Goal: Task Accomplishment & Management: Use online tool/utility

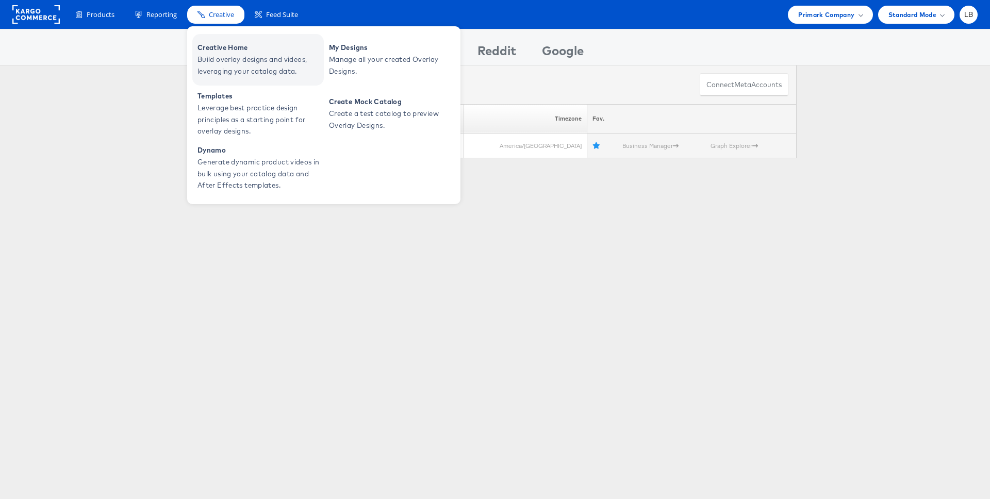
click at [222, 48] on span "Creative Home" at bounding box center [260, 48] width 124 height 12
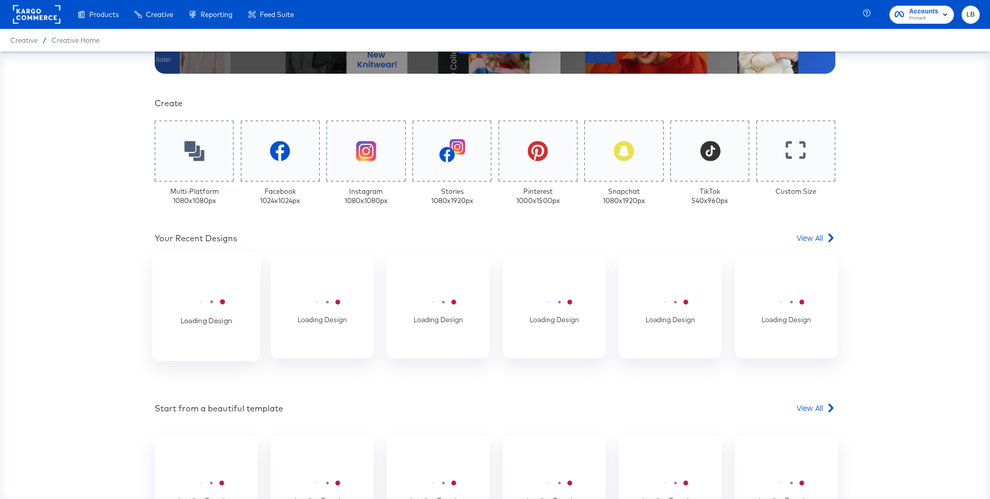
scroll to position [220, 0]
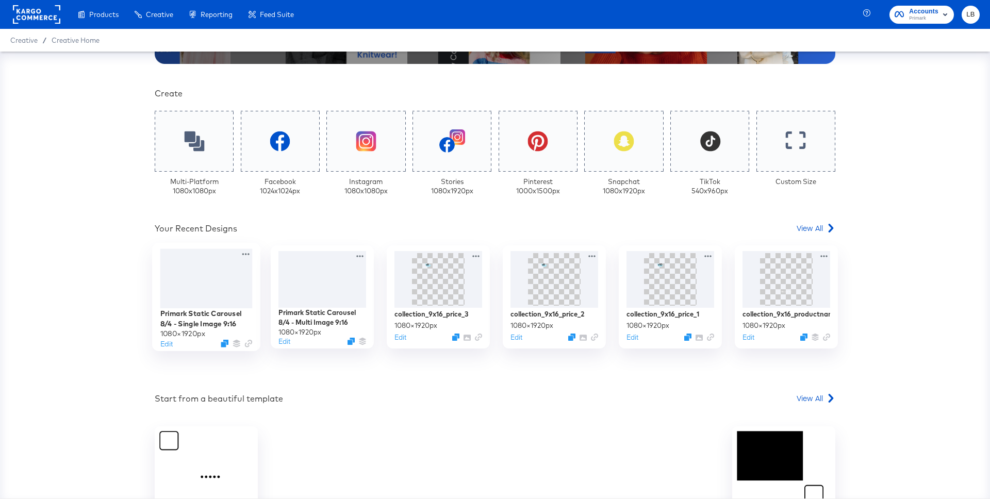
click at [216, 289] on div at bounding box center [206, 278] width 92 height 59
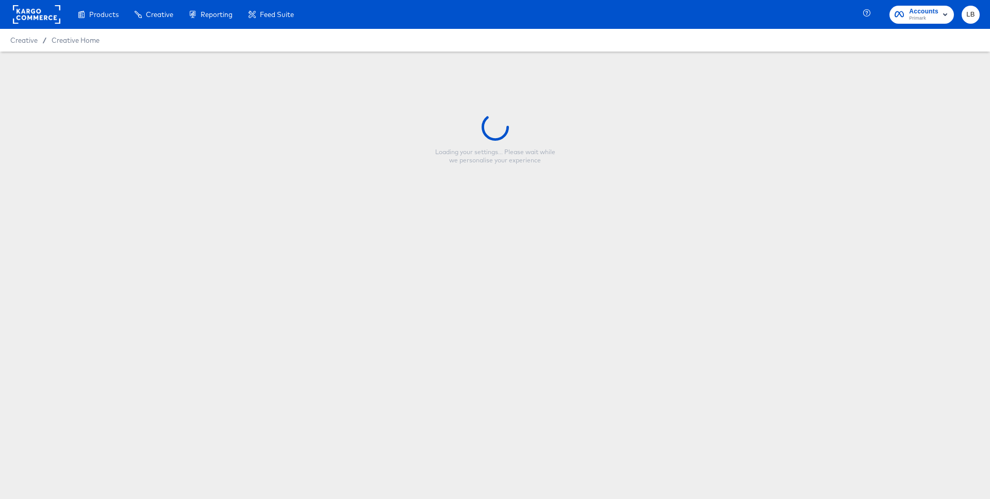
type input "Primark Static Carousel 8/4 - Single Image 9:16"
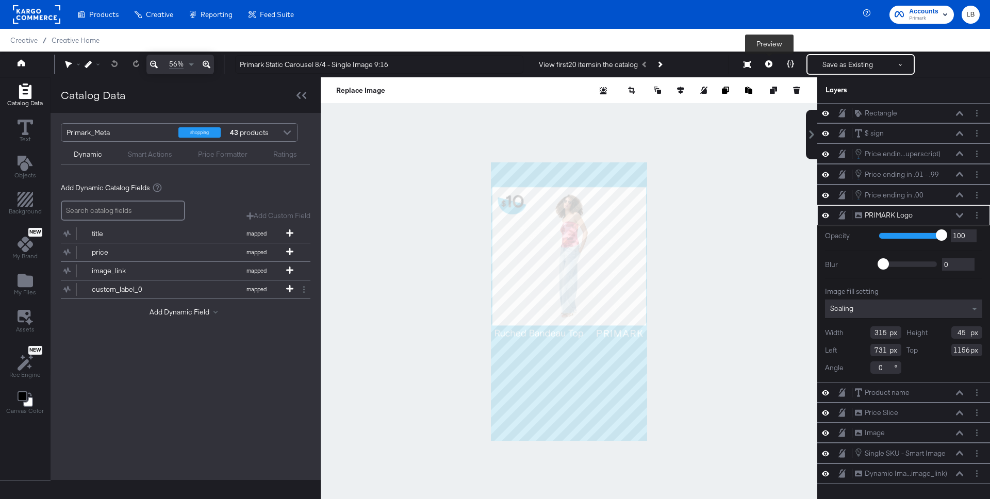
click at [770, 62] on icon at bounding box center [768, 63] width 7 height 7
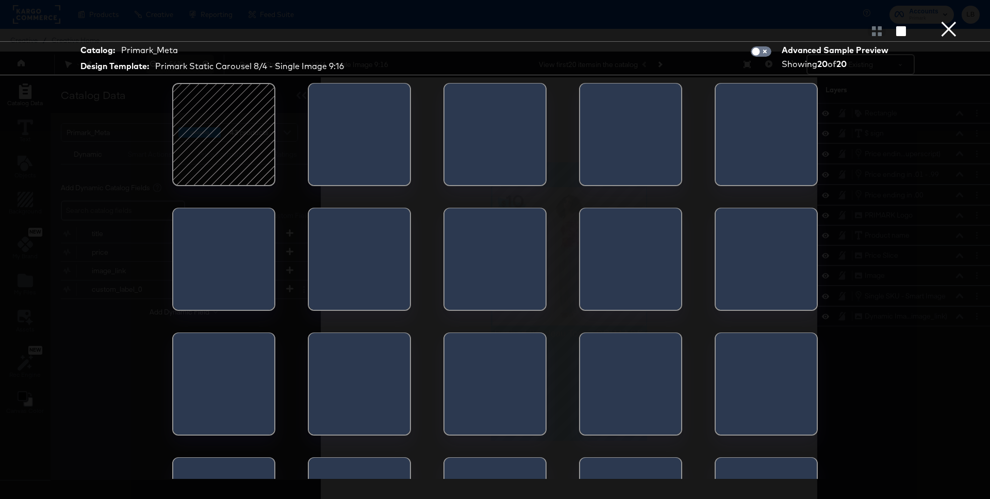
click at [246, 145] on div at bounding box center [224, 135] width 88 height 88
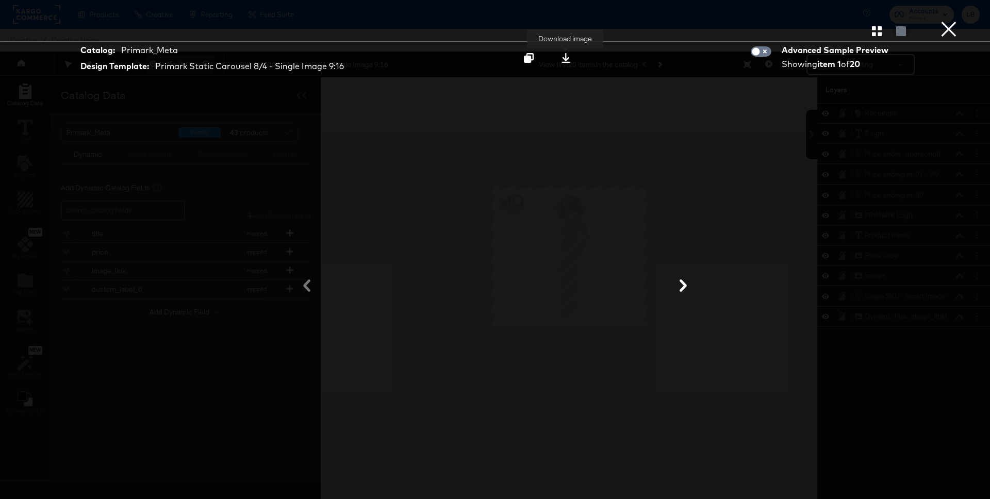
click at [570, 56] on icon at bounding box center [566, 58] width 10 height 10
click at [950, 21] on button "×" at bounding box center [949, 10] width 21 height 21
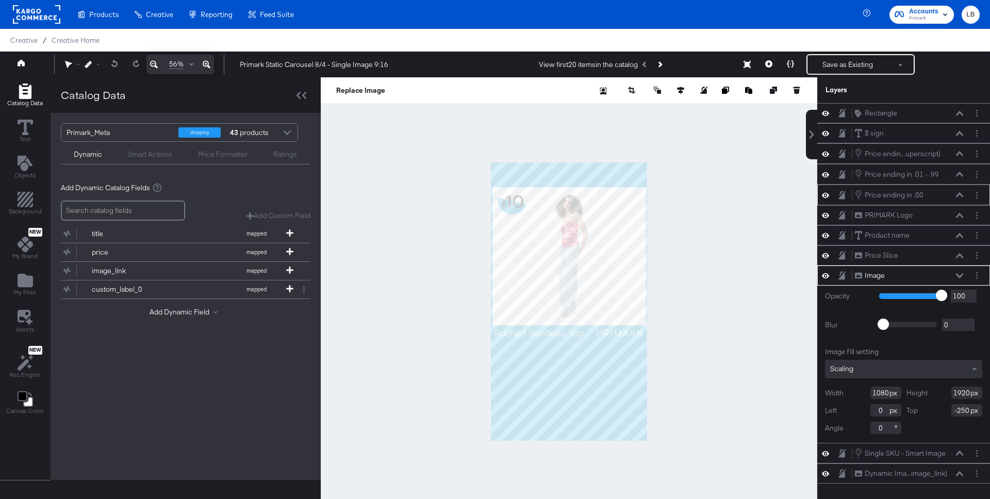
scroll to position [26, 0]
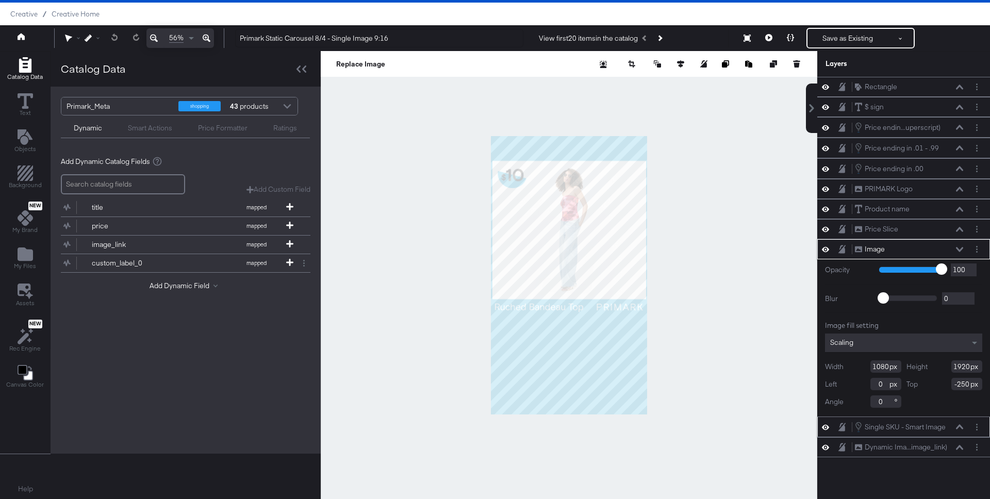
click at [825, 426] on icon at bounding box center [825, 427] width 7 height 9
click at [825, 426] on icon at bounding box center [825, 427] width 7 height 7
click at [829, 430] on button at bounding box center [826, 427] width 8 height 10
click at [829, 430] on button at bounding box center [826, 427] width 8 height 8
click at [827, 446] on icon at bounding box center [825, 447] width 7 height 9
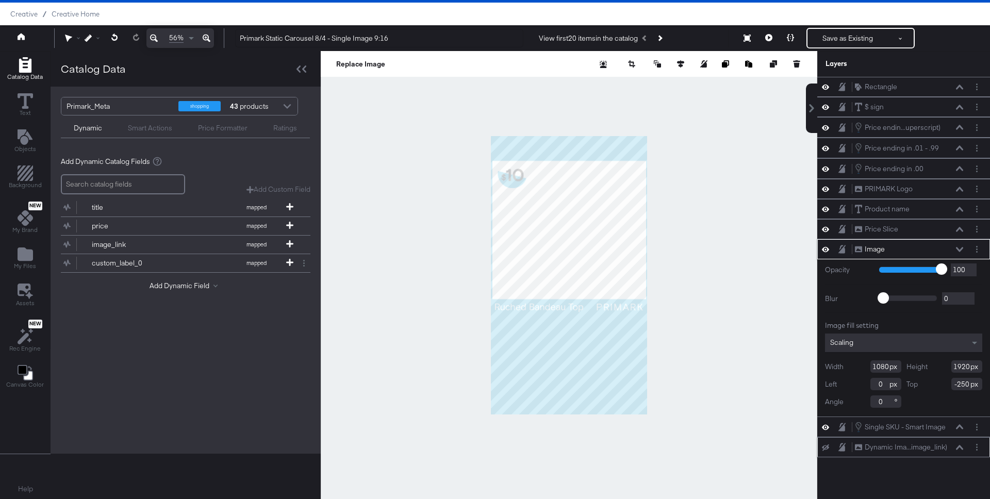
click at [827, 446] on icon at bounding box center [825, 448] width 7 height 7
click at [914, 441] on div "Dynamic Ima...image_link) Dynamic Image (image_link)" at bounding box center [903, 447] width 173 height 20
click at [915, 450] on div "Dynamic Ima...image_link)" at bounding box center [906, 448] width 83 height 10
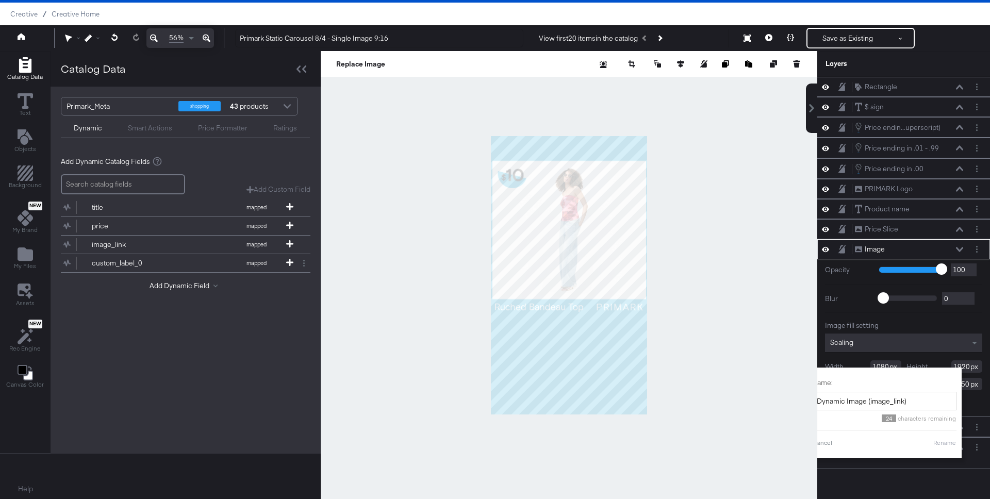
click at [955, 476] on div "Rectangle Rectangle $ sign $ sign Price endin...uperscript) Price ending in .01…" at bounding box center [903, 280] width 173 height 406
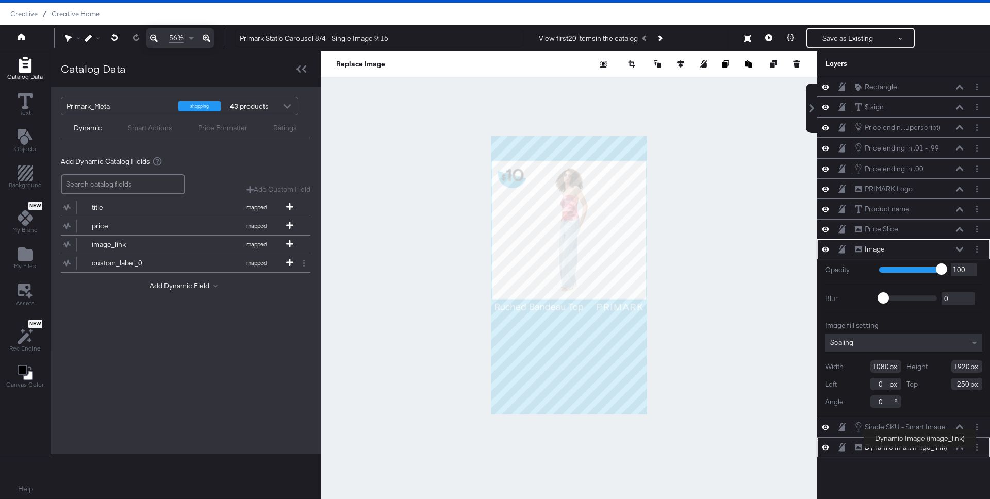
click at [920, 449] on div "Dynamic Ima...image_link)" at bounding box center [906, 448] width 83 height 10
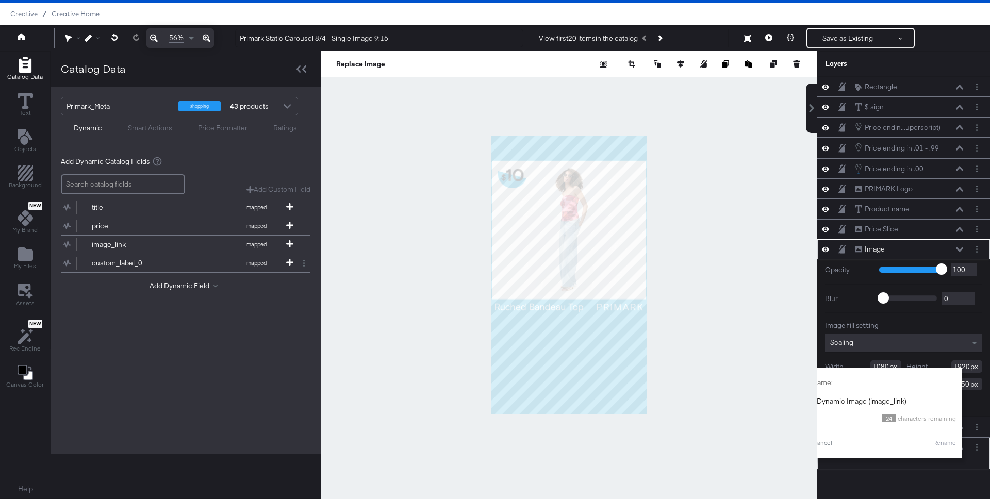
click at [951, 466] on div "Dynamic Ima...image_link) Dynamic Image (image_link) Name: Dynamic Image (image…" at bounding box center [903, 453] width 173 height 32
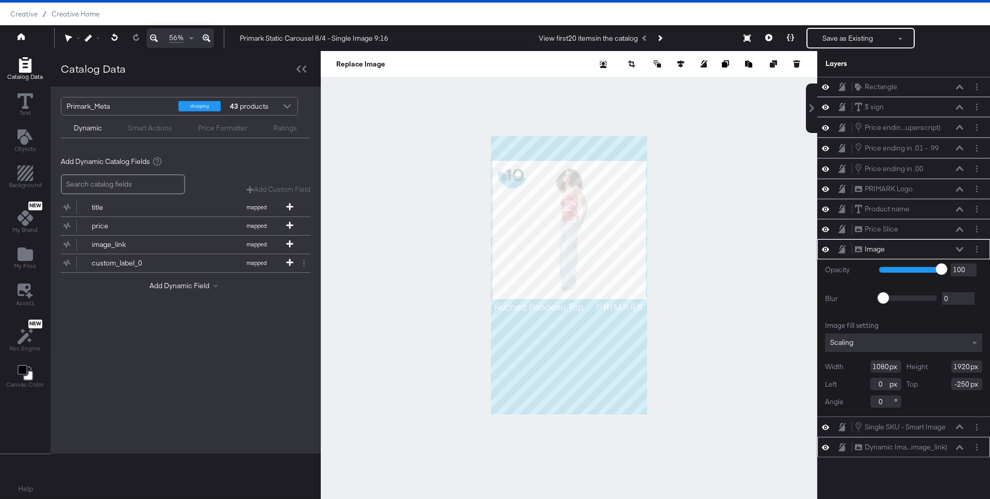
click at [959, 447] on icon at bounding box center [959, 447] width 7 height 5
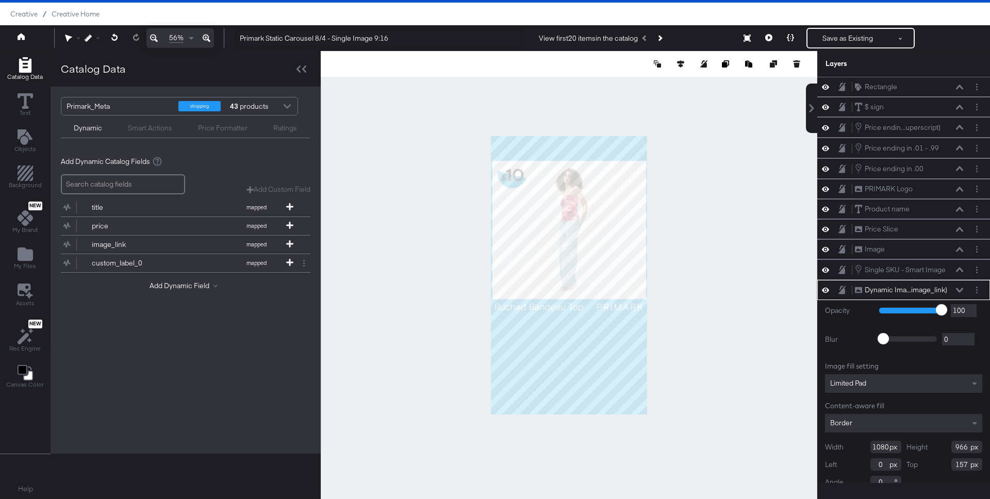
scroll to position [14, 0]
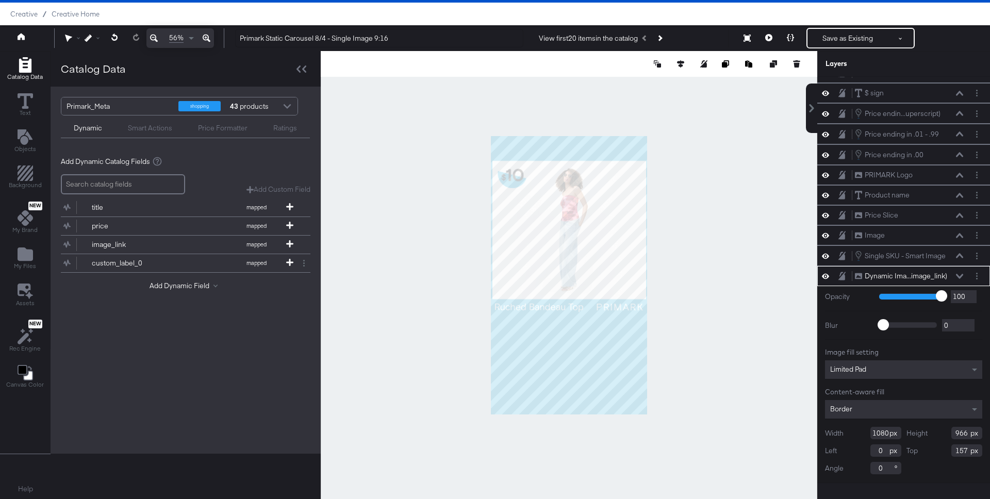
click at [471, 123] on div at bounding box center [569, 275] width 497 height 448
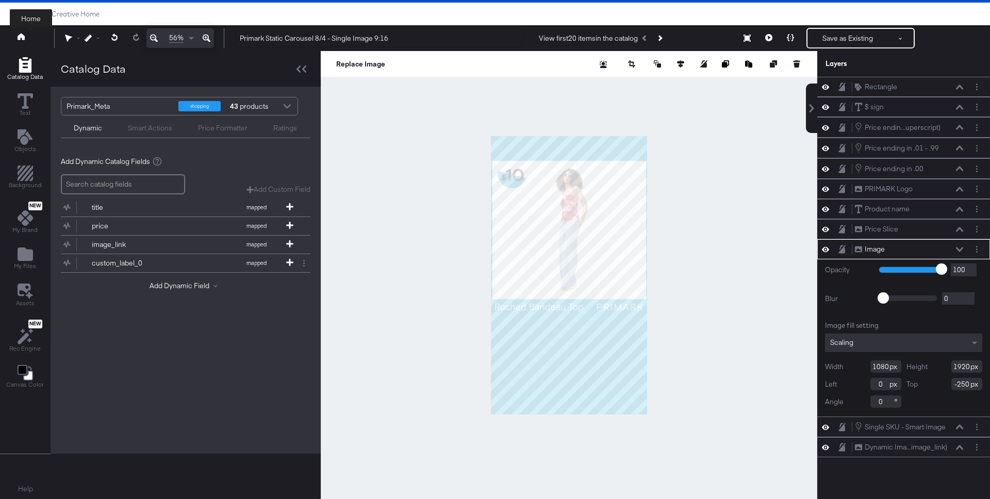
click at [24, 39] on icon at bounding box center [21, 36] width 7 height 7
